Goal: Information Seeking & Learning: Learn about a topic

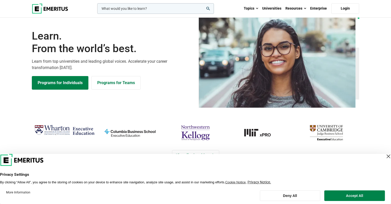
scroll to position [25, 0]
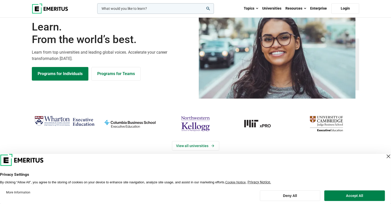
click at [384, 158] on div "Close Layer" at bounding box center [387, 156] width 7 height 7
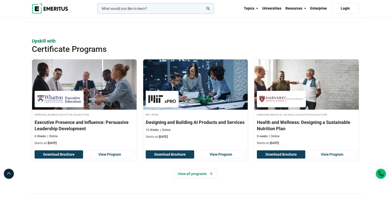
scroll to position [505, 0]
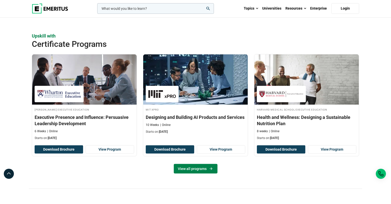
click at [199, 170] on link "View all programs" at bounding box center [196, 169] width 44 height 10
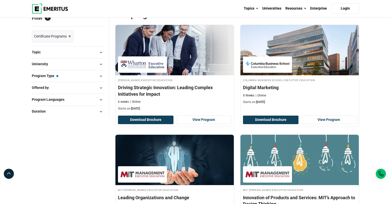
scroll to position [50, 0]
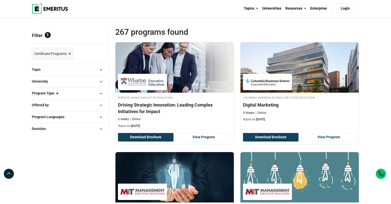
click at [102, 80] on span at bounding box center [101, 82] width 8 height 8
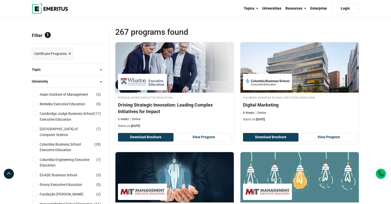
click at [102, 80] on span at bounding box center [101, 82] width 8 height 8
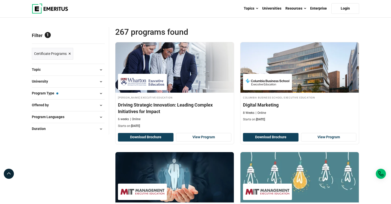
click at [99, 95] on span at bounding box center [101, 94] width 8 height 8
click at [100, 93] on span at bounding box center [101, 94] width 8 height 8
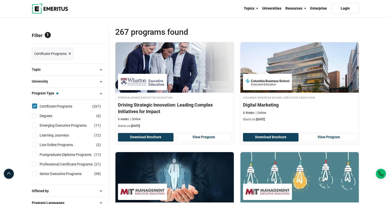
click at [37, 145] on input "Live Online Programs ( 2 )" at bounding box center [34, 144] width 5 height 5
checkbox input "true"
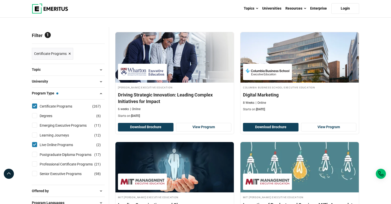
click at [35, 107] on input "Certificate Programs ( 267 )" at bounding box center [34, 106] width 5 height 5
checkbox input "false"
click at [101, 94] on span at bounding box center [101, 94] width 8 height 8
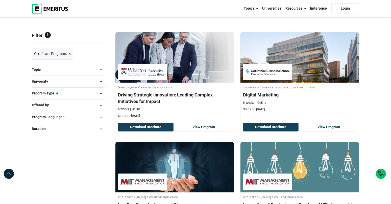
click at [101, 94] on span at bounding box center [101, 94] width 8 height 8
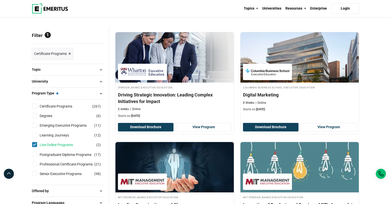
click at [65, 145] on link "Live Online Programs" at bounding box center [61, 145] width 43 height 6
checkbox input "false"
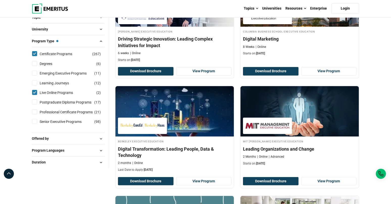
scroll to position [126, 0]
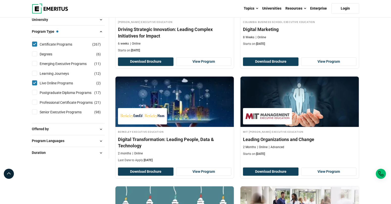
click at [37, 43] on input "Certificate Programs ( 267 )" at bounding box center [34, 44] width 5 height 5
checkbox input "false"
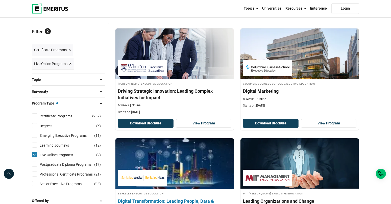
scroll to position [50, 0]
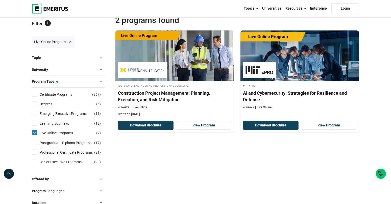
scroll to position [50, 0]
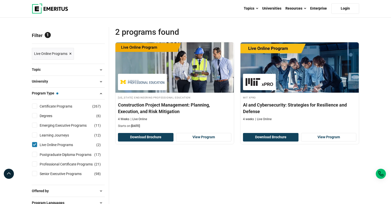
click at [218, 179] on div "2 Programs found Filters Reset all × Live Online Programs × Michigan Engineerin…" at bounding box center [237, 128] width 250 height 203
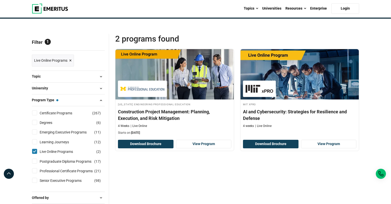
scroll to position [25, 0]
